Goal: Transaction & Acquisition: Purchase product/service

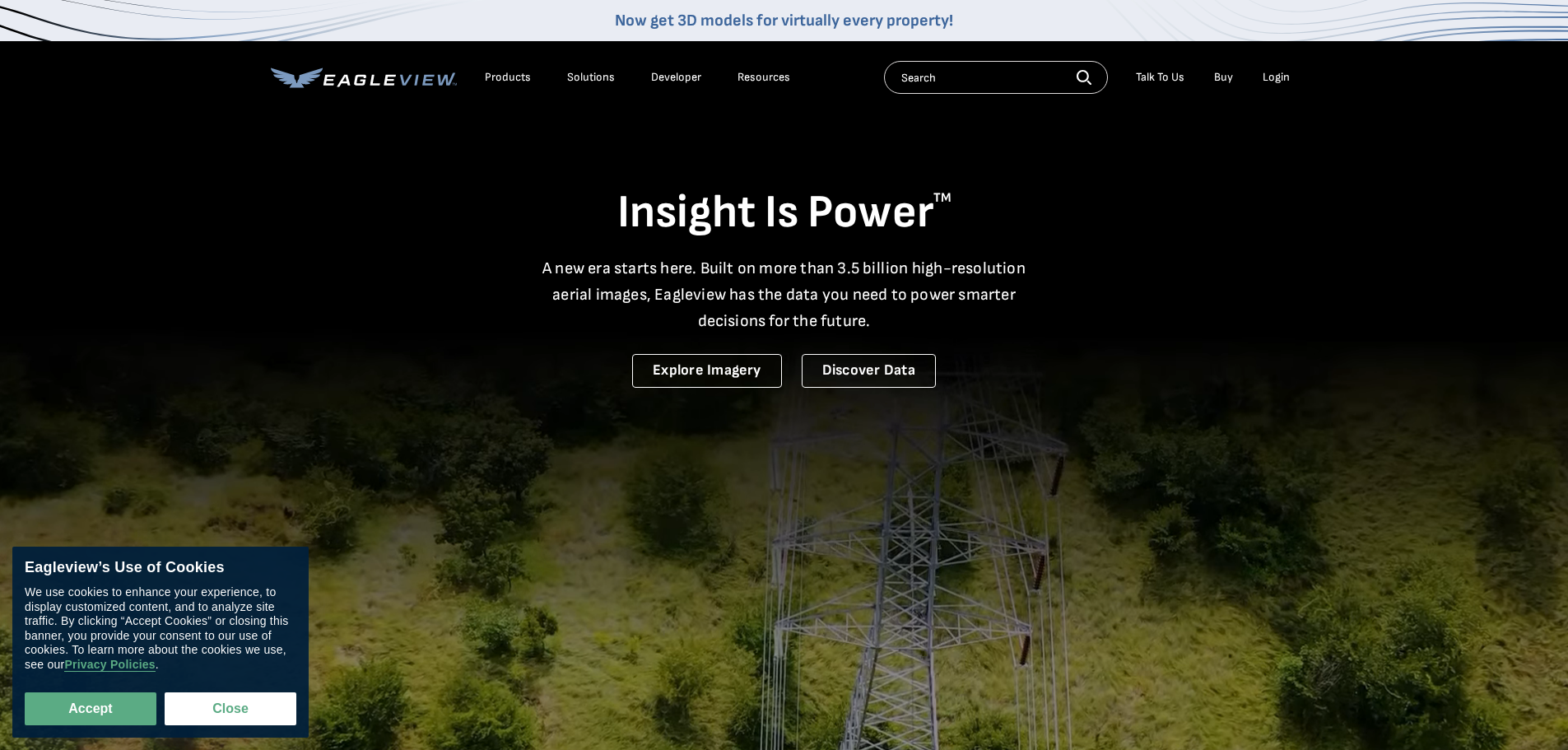
click at [1267, 72] on div "Login" at bounding box center [1275, 78] width 27 height 15
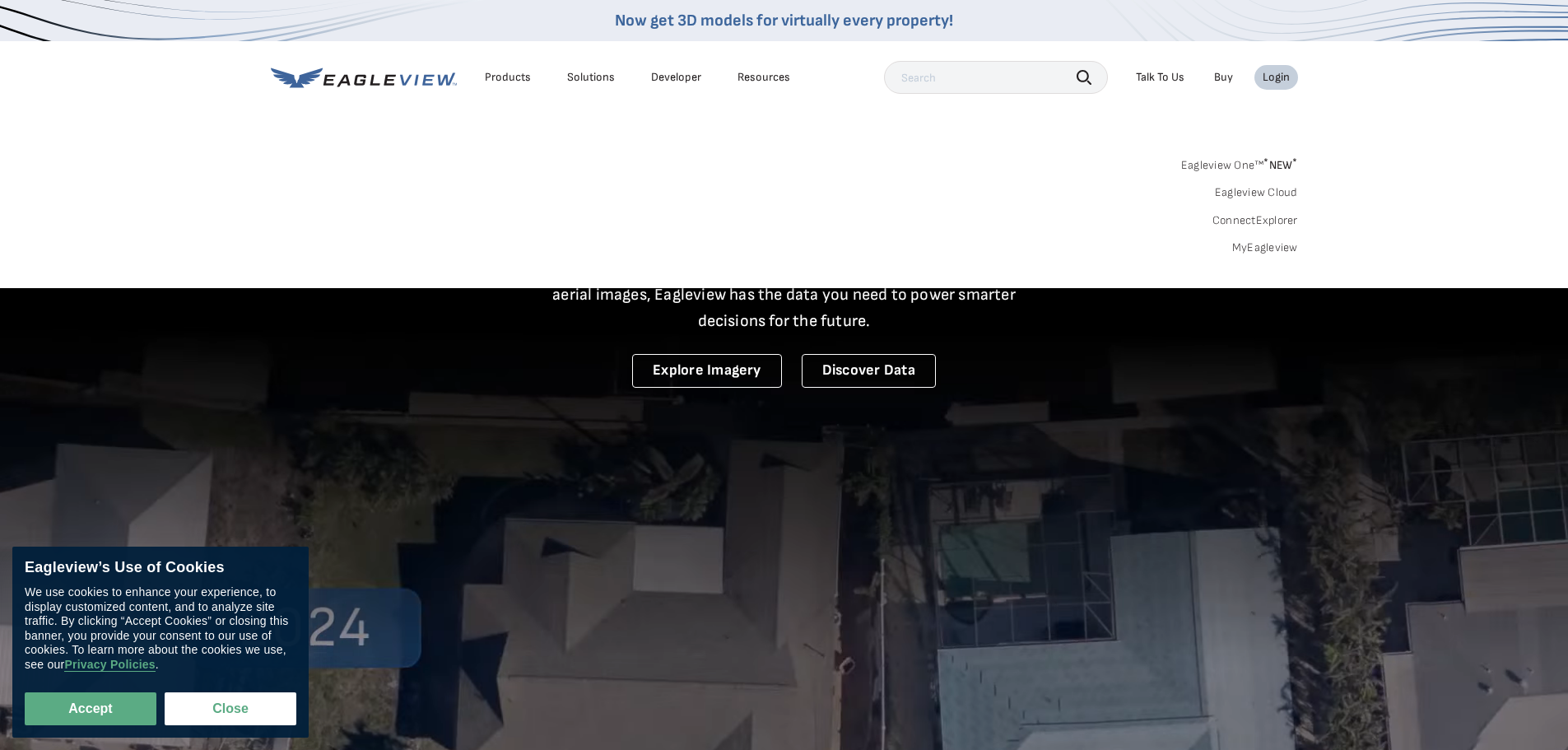
click at [1250, 244] on link "MyEagleview" at bounding box center [1265, 248] width 66 height 15
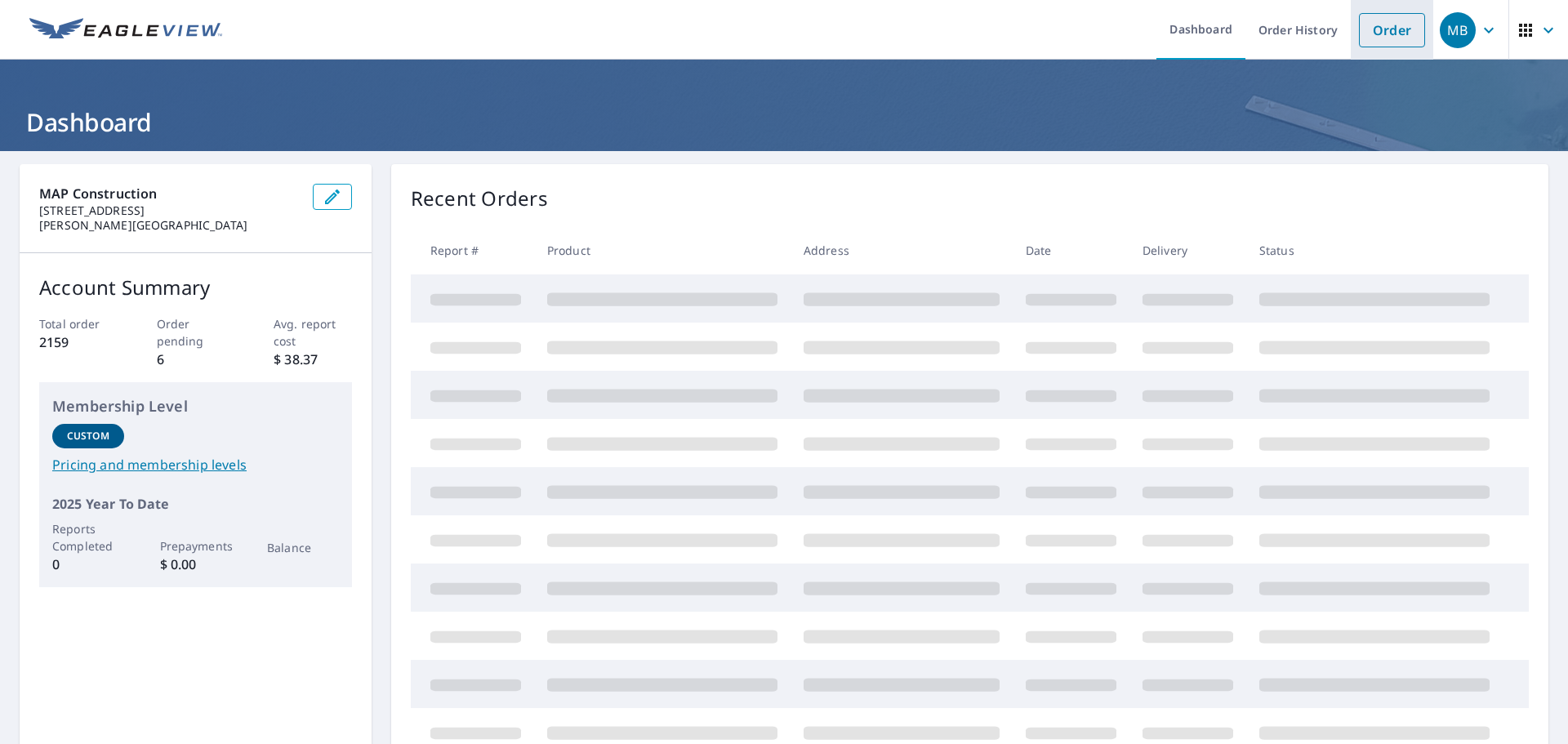
click at [1377, 35] on link "Order" at bounding box center [1391, 30] width 66 height 34
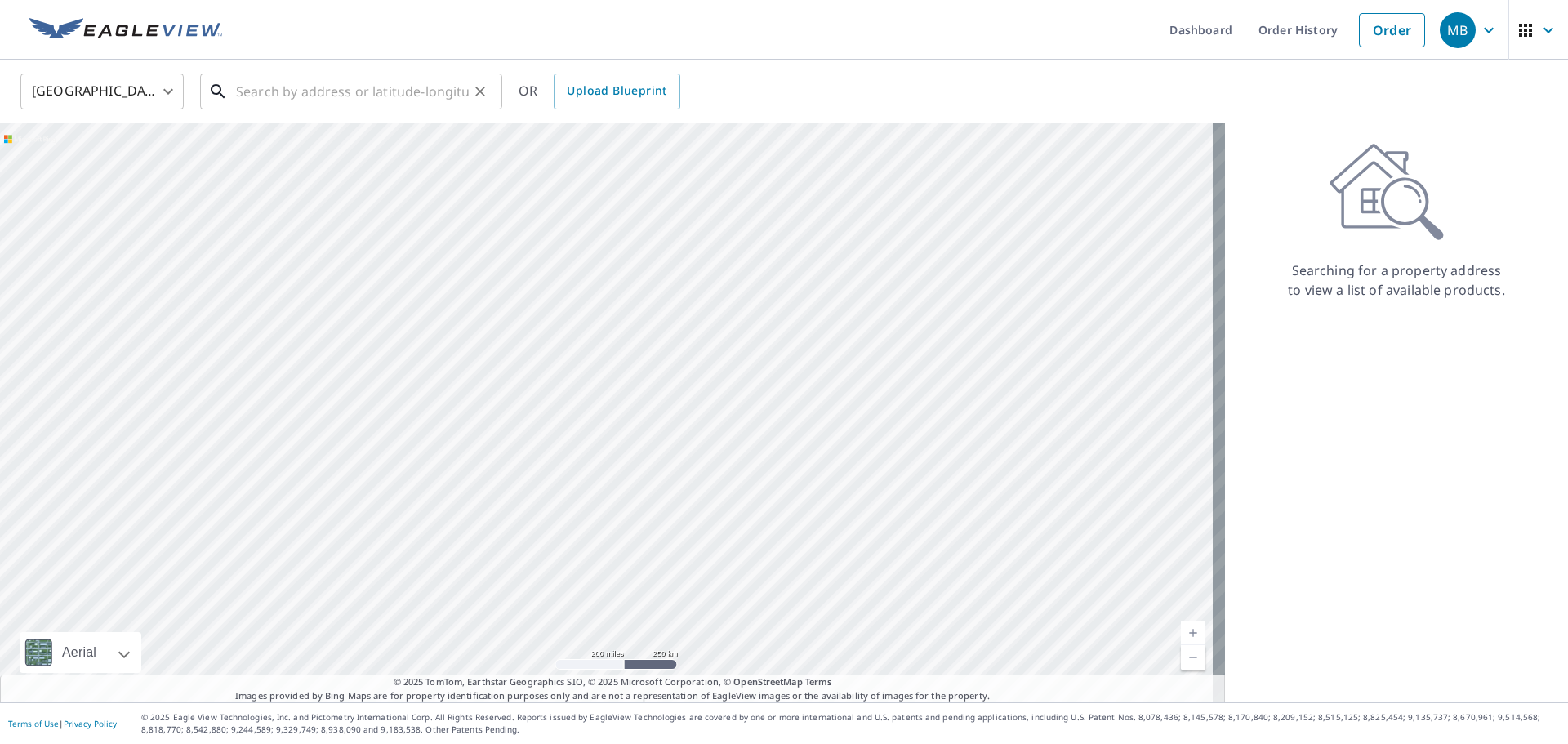
click at [459, 79] on input "text" at bounding box center [352, 91] width 233 height 46
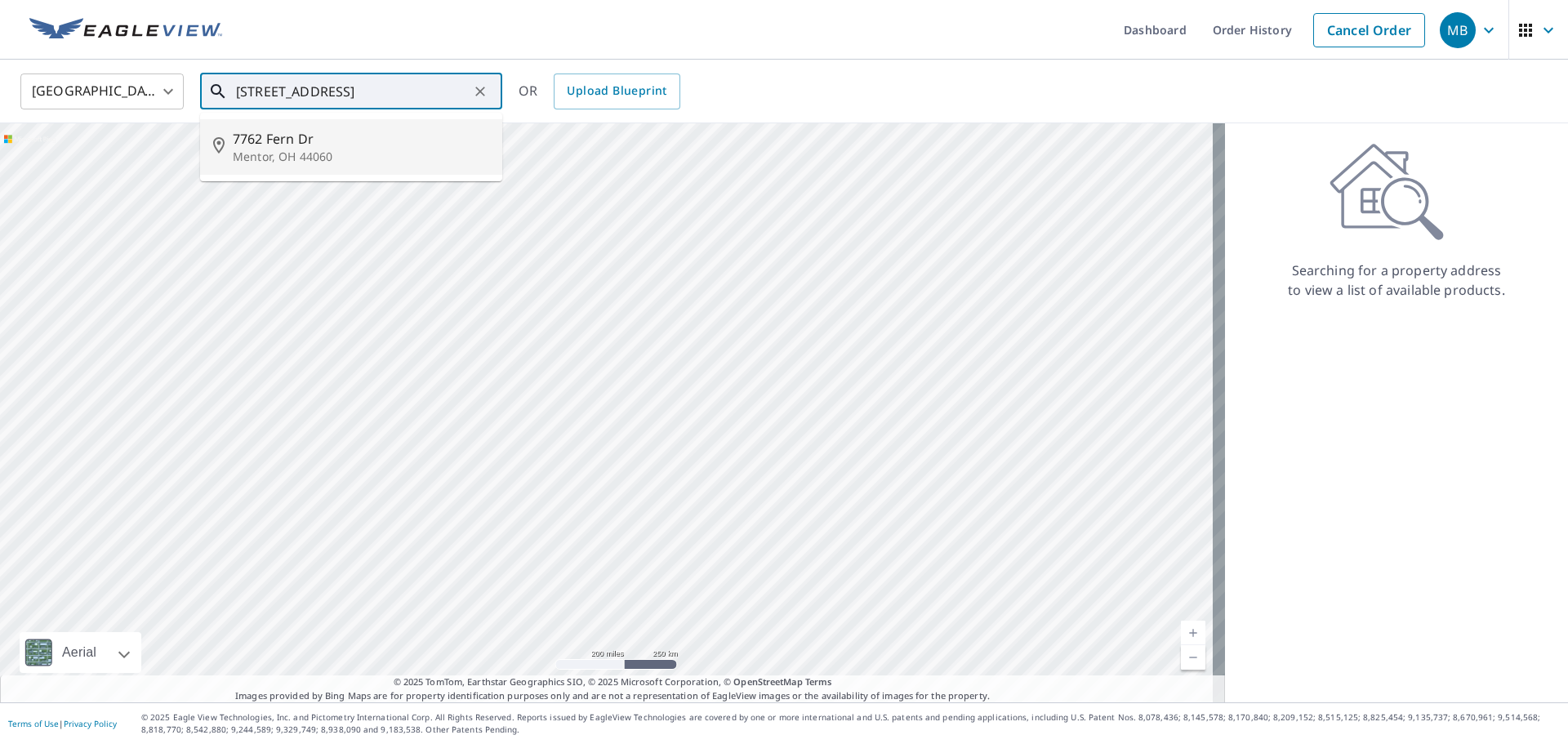
click at [354, 131] on span "7762 Fern Dr" at bounding box center [360, 139] width 256 height 20
type input "[STREET_ADDRESS][PERSON_NAME]"
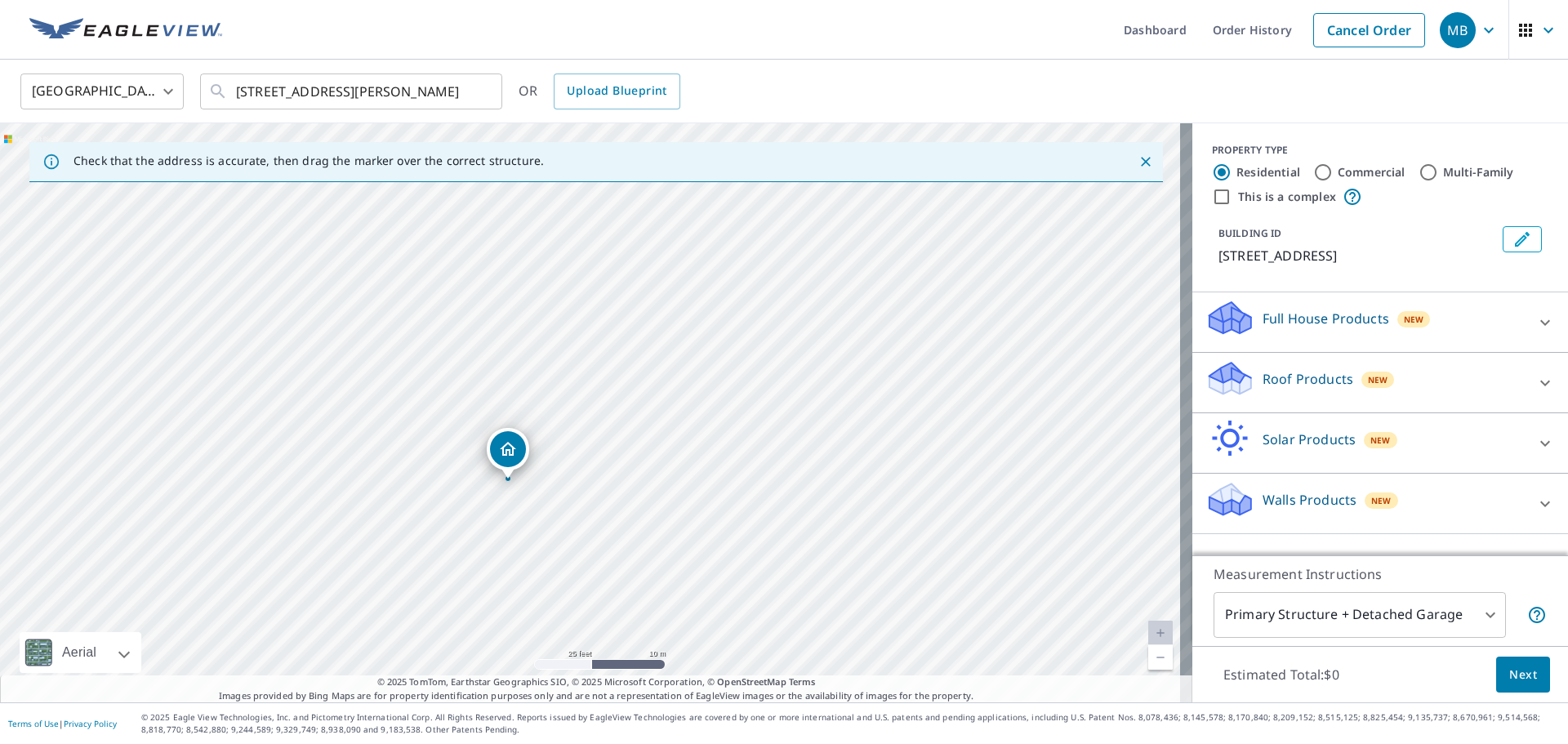
drag, startPoint x: 510, startPoint y: 395, endPoint x: 604, endPoint y: 399, distance: 94.1
click at [604, 399] on div "7762 Fern Dr Mentor On The Lake, OH 44060" at bounding box center [596, 413] width 1192 height 579
drag, startPoint x: 536, startPoint y: 440, endPoint x: 530, endPoint y: 454, distance: 15.2
click at [1306, 388] on p "Roof Products" at bounding box center [1307, 378] width 90 height 20
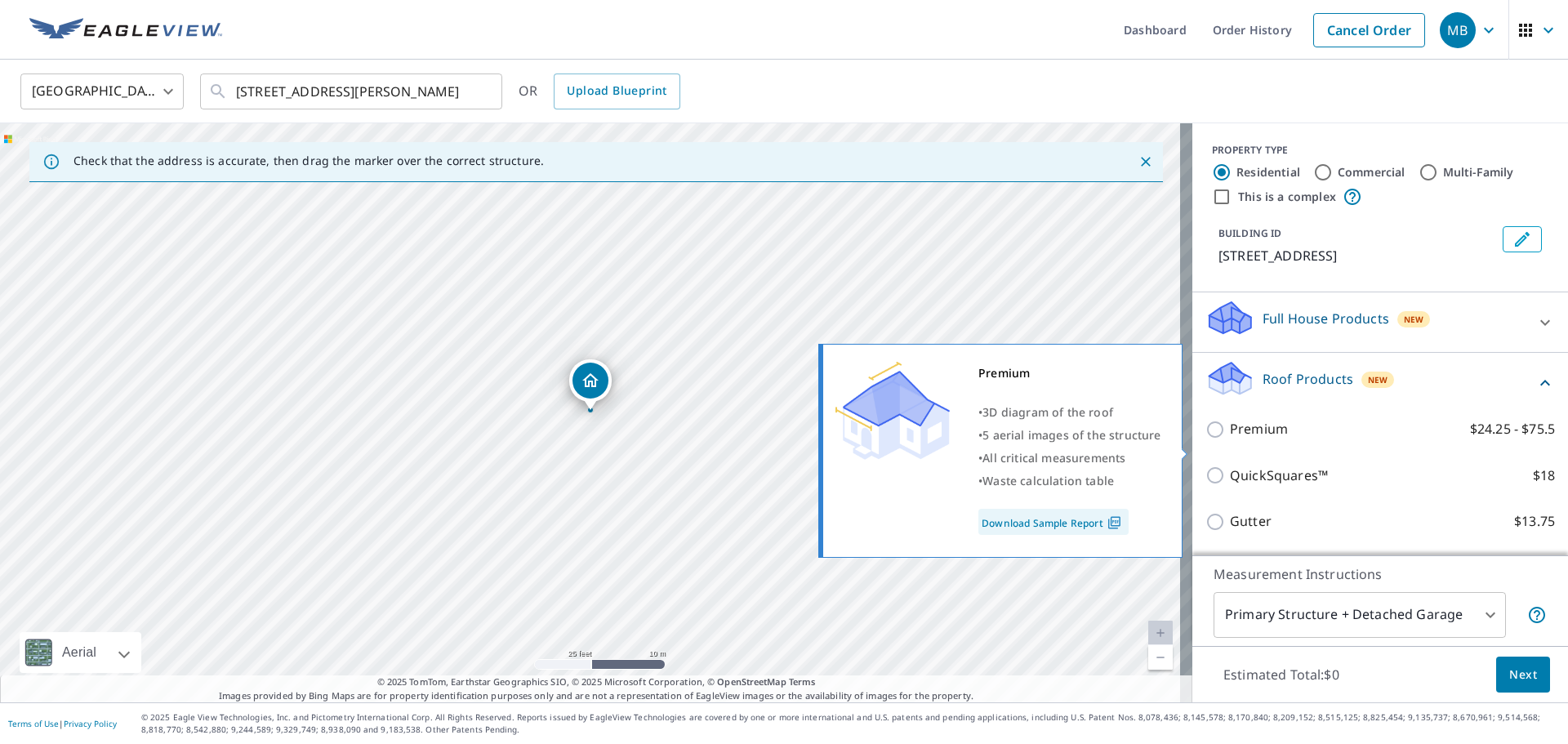
click at [1205, 440] on input "Premium $24.25 - $75.5" at bounding box center [1217, 429] width 24 height 20
checkbox input "true"
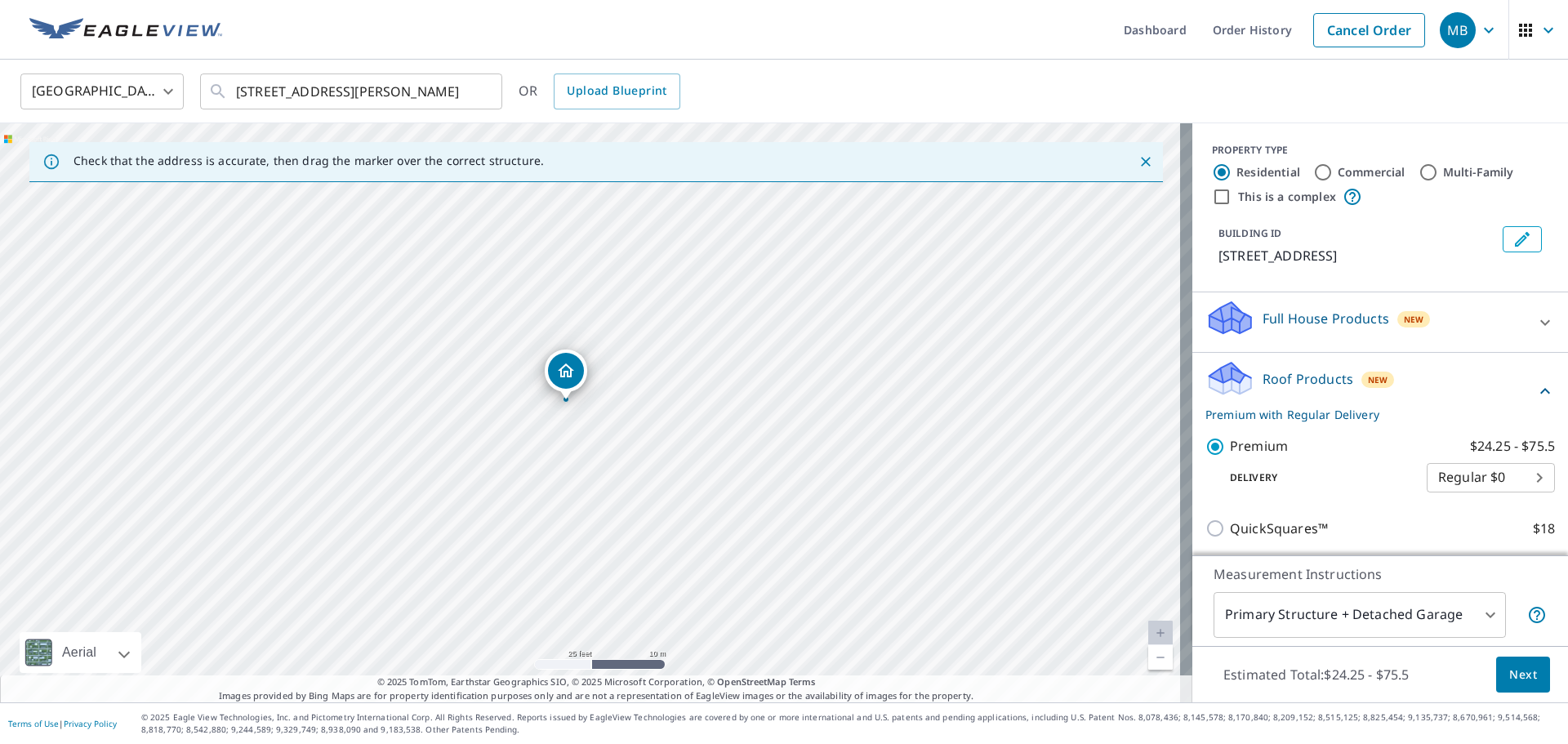
drag, startPoint x: 598, startPoint y: 378, endPoint x: 574, endPoint y: 368, distance: 26.0
click at [1507, 686] on button "Next" at bounding box center [1522, 674] width 54 height 36
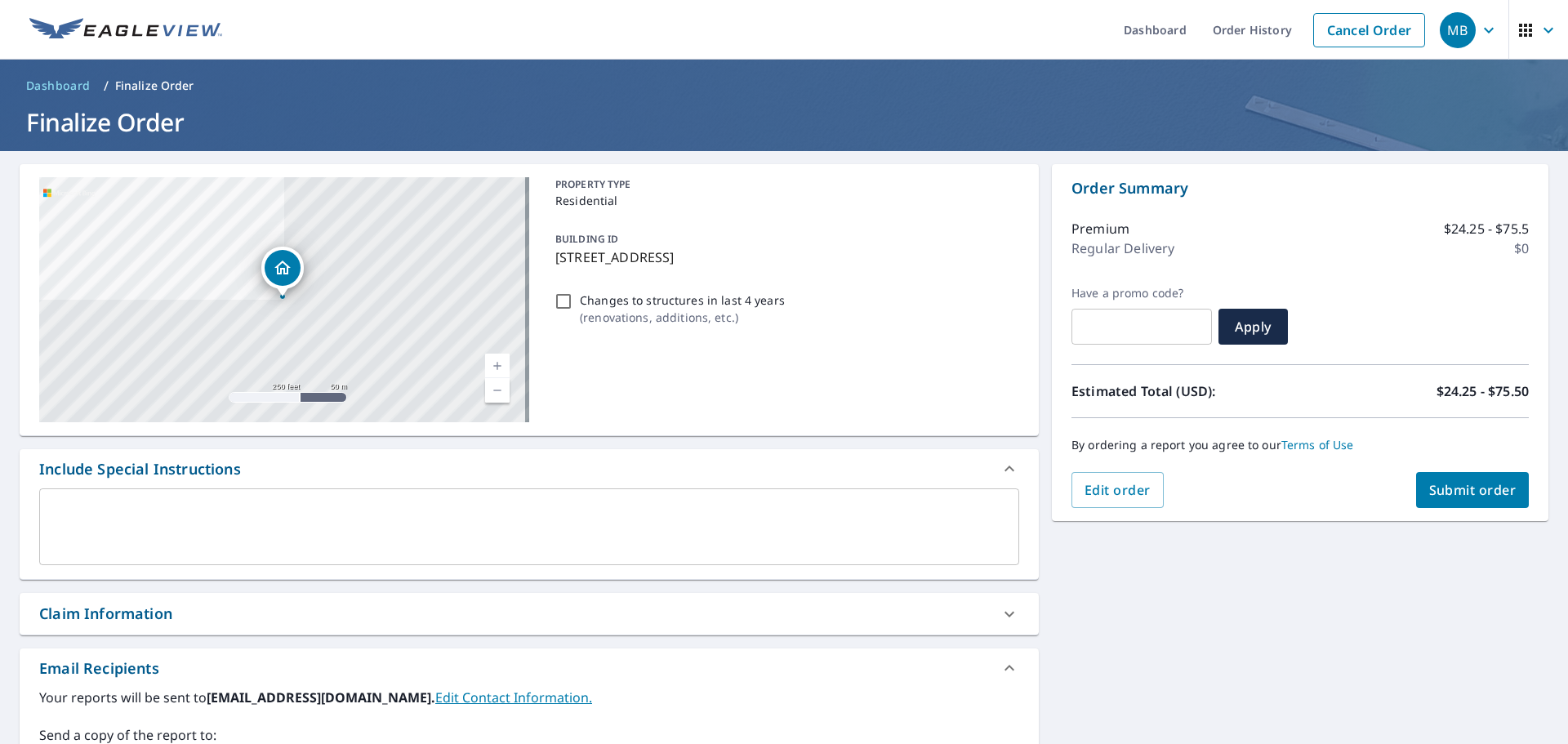
click at [1470, 497] on span "Submit order" at bounding box center [1473, 489] width 88 height 18
